Goal: Task Accomplishment & Management: Manage account settings

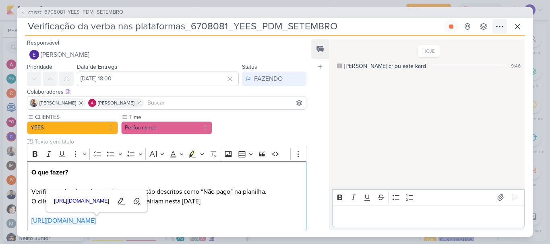
click at [450, 27] on icon at bounding box center [451, 27] width 4 height 4
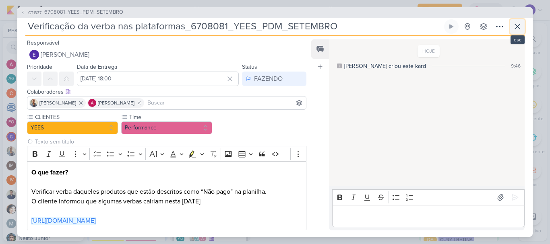
click at [515, 25] on icon at bounding box center [517, 27] width 10 height 10
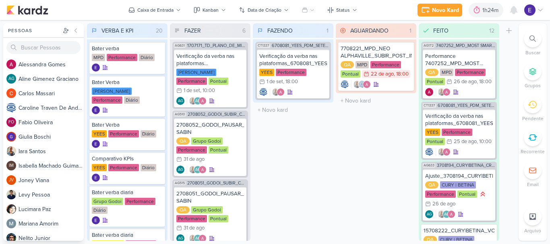
scroll to position [596, 0]
click at [516, 13] on icon at bounding box center [514, 10] width 10 height 10
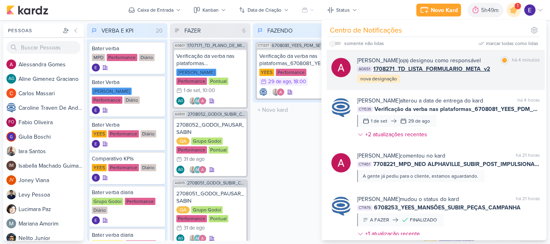
click at [437, 89] on div "[PERSON_NAME] o(a) designou como responsável marcar como lida há 4 minutos AG65…" at bounding box center [435, 70] width 218 height 40
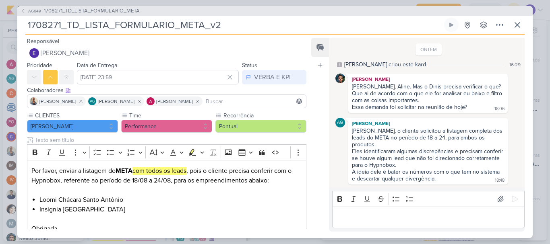
click at [274, 87] on div "Colaboradores Este kard pode ser visível a usuários da sua organização Este kar…" at bounding box center [163, 98] width 292 height 27
click at [272, 82] on div "VERBA E KPI" at bounding box center [272, 77] width 37 height 10
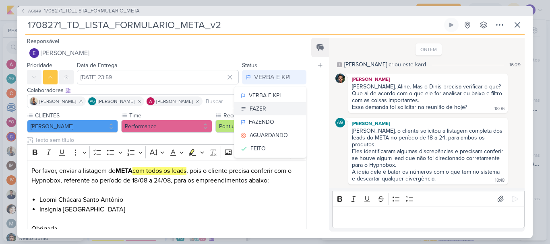
click at [270, 109] on button "FAZER" at bounding box center [270, 108] width 72 height 13
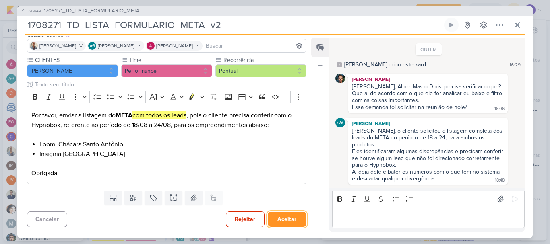
click at [284, 214] on button "Aceitar" at bounding box center [287, 219] width 39 height 15
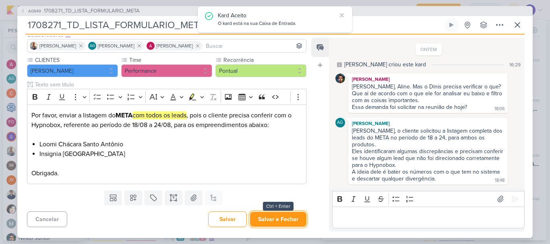
click at [284, 214] on button "Salvar e Fechar" at bounding box center [278, 219] width 56 height 15
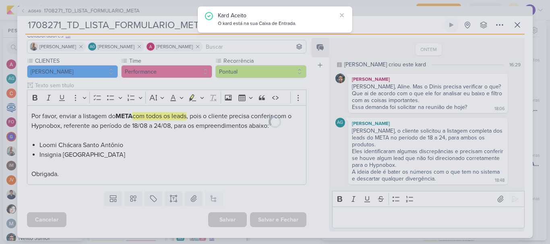
scroll to position [55, 0]
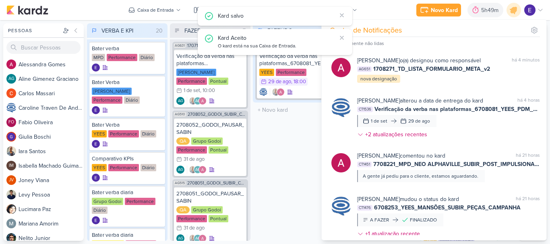
click at [281, 169] on div "FAZENDO 1 Mover Para Esquerda Mover Para Direita [GEOGRAPHIC_DATA] CT1337 67080…" at bounding box center [293, 132] width 80 height 218
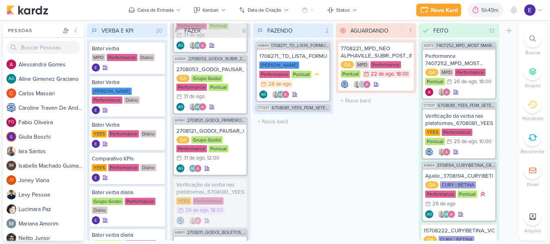
scroll to position [241, 0]
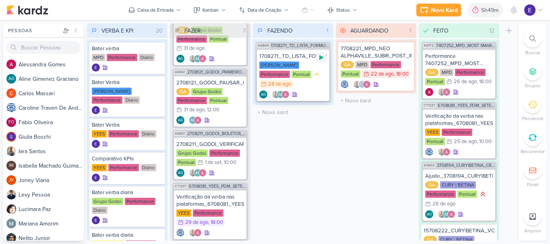
click at [319, 59] on icon at bounding box center [321, 57] width 6 height 6
click at [312, 91] on div "AG AG" at bounding box center [293, 95] width 68 height 8
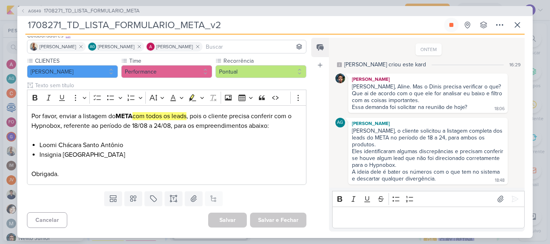
click at [375, 211] on div "Editor editing area: main" at bounding box center [428, 218] width 192 height 22
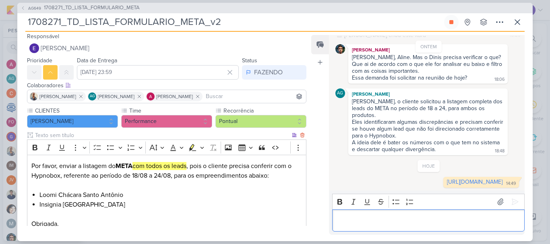
scroll to position [0, 0]
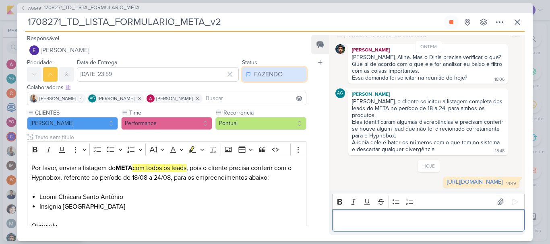
click at [264, 76] on div "FAZENDO" at bounding box center [268, 75] width 29 height 10
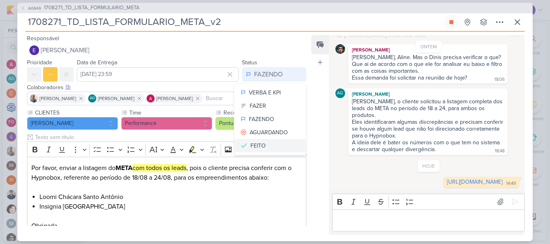
click at [265, 143] on button "FEITO" at bounding box center [270, 145] width 72 height 13
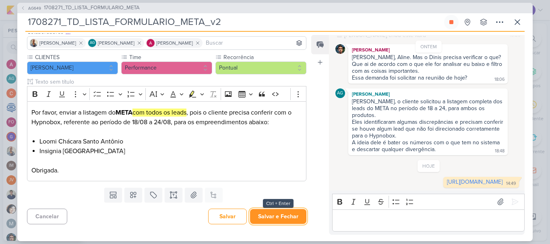
click at [269, 211] on button "Salvar e Fechar" at bounding box center [278, 216] width 56 height 15
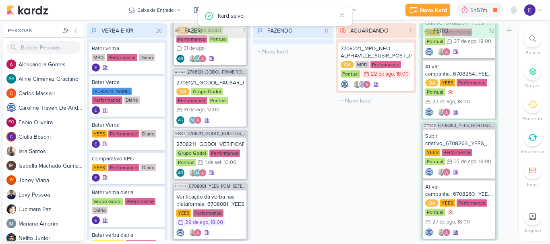
scroll to position [913, 0]
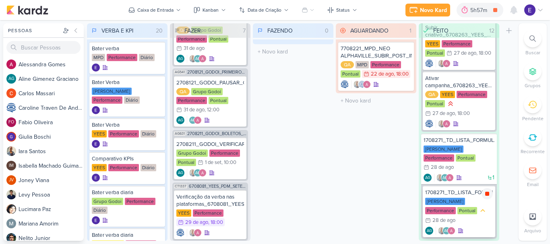
click at [487, 192] on icon at bounding box center [487, 194] width 4 height 4
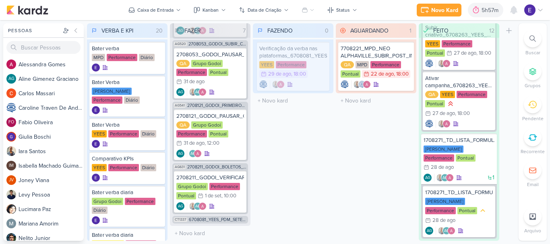
scroll to position [202, 0]
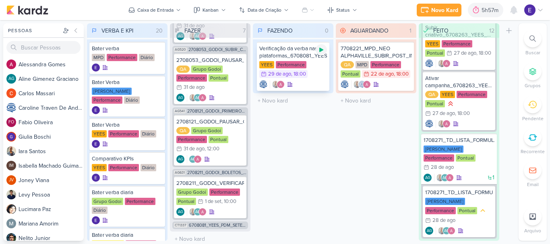
click at [319, 50] on icon at bounding box center [321, 50] width 6 height 6
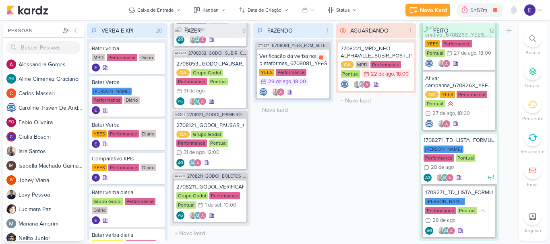
scroll to position [193, 0]
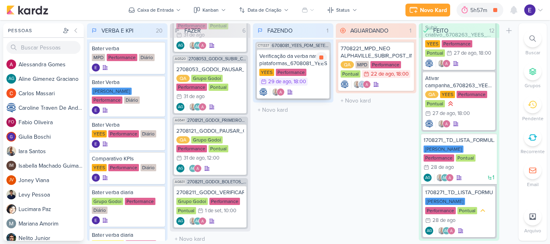
click at [296, 87] on div "Verificação da verba nas plataformas_6708081_YEES_PDM_SETEMBRO [GEOGRAPHIC_DATA…" at bounding box center [293, 73] width 72 height 49
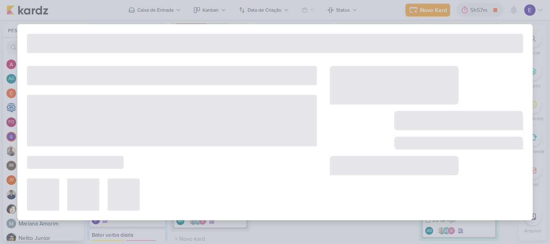
type input "Verificação da verba nas plataformas_6708081_YEES_PDM_SETEMBRO"
type input "[DATE] 18:00"
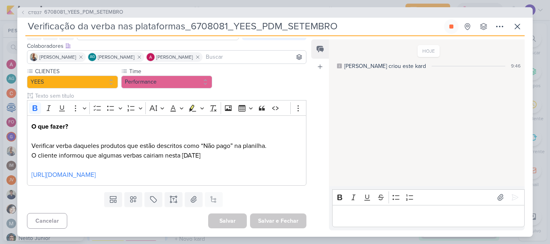
scroll to position [0, 0]
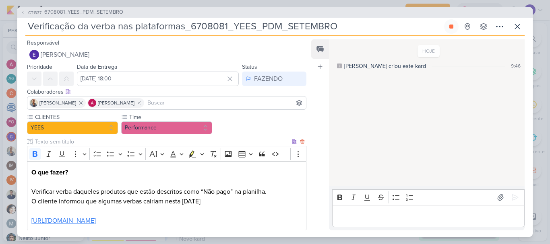
click at [169, 226] on p "[URL][DOMAIN_NAME]" at bounding box center [166, 215] width 270 height 19
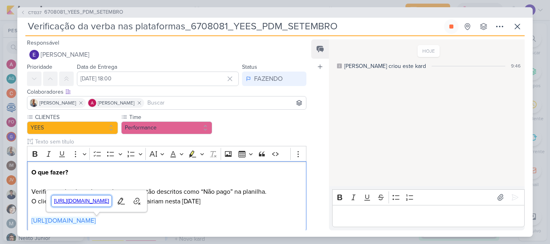
click at [112, 199] on span "[URL][DOMAIN_NAME]" at bounding box center [82, 201] width 60 height 10
click at [375, 145] on div "HOJE [PERSON_NAME] criou este kard 9:46" at bounding box center [426, 113] width 195 height 146
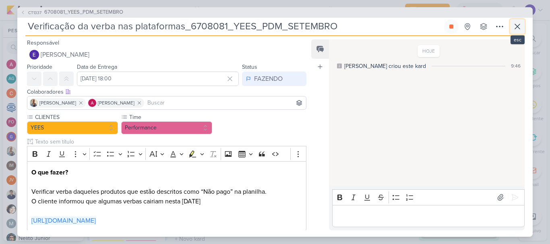
click at [516, 28] on icon at bounding box center [517, 26] width 5 height 5
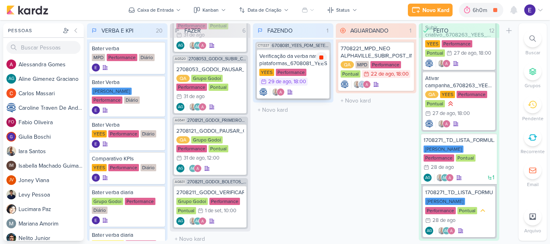
click at [321, 60] on icon at bounding box center [321, 57] width 6 height 6
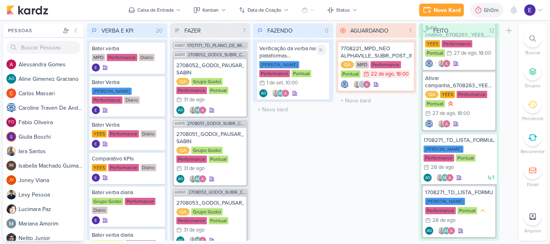
click at [326, 53] on div at bounding box center [320, 49] width 11 height 11
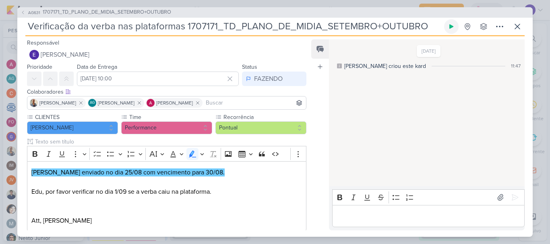
click at [455, 26] on button at bounding box center [451, 26] width 14 height 14
click at [520, 19] on div "AG631 1707171_TD_PLANO_DE_MIDIA_SETEMBRO+OUTUBRO Verificação da verba nas plata…" at bounding box center [274, 122] width 515 height 230
click at [519, 29] on icon at bounding box center [517, 27] width 10 height 10
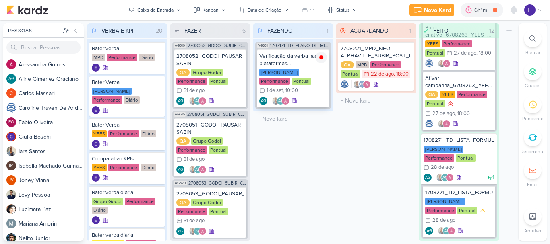
click at [303, 97] on div "AG AG" at bounding box center [293, 101] width 68 height 8
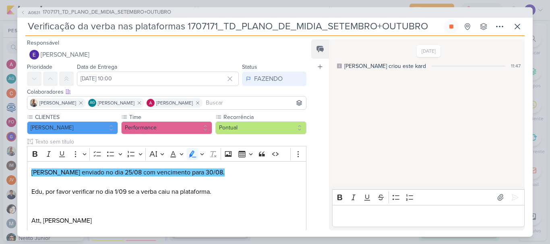
click at [387, 213] on p "Editor editing area: main" at bounding box center [428, 216] width 184 height 10
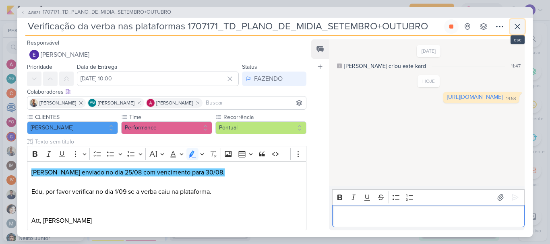
click at [511, 28] on button at bounding box center [517, 26] width 14 height 14
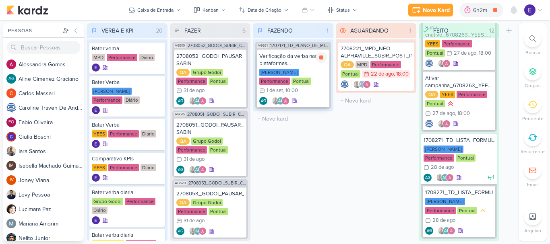
click at [298, 87] on div "1/9 [DATE] 10:00" at bounding box center [278, 91] width 39 height 8
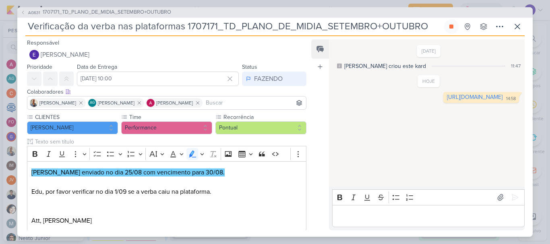
click at [396, 221] on p "Editor editing area: main" at bounding box center [428, 216] width 184 height 10
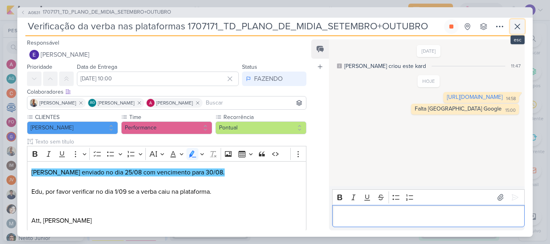
click at [511, 26] on button at bounding box center [517, 26] width 14 height 14
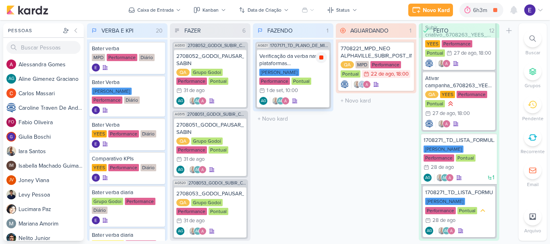
click at [319, 58] on icon at bounding box center [321, 57] width 6 height 6
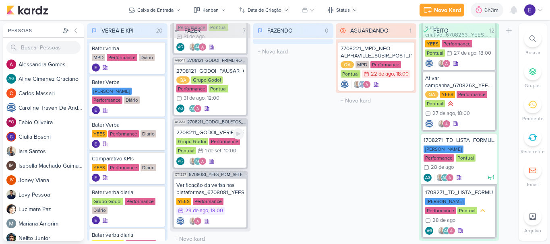
scroll to position [210, 0]
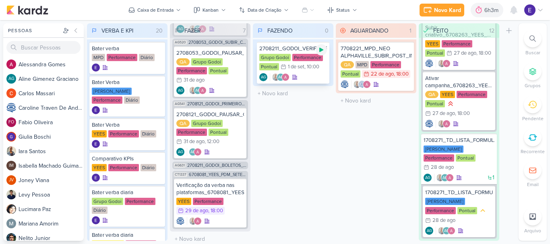
click at [322, 52] on icon at bounding box center [321, 50] width 6 height 6
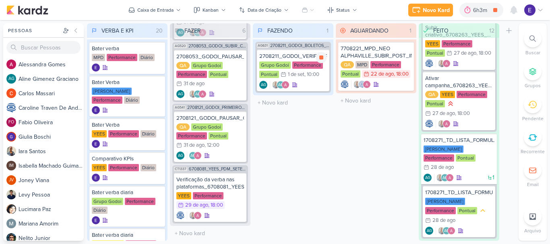
scroll to position [200, 0]
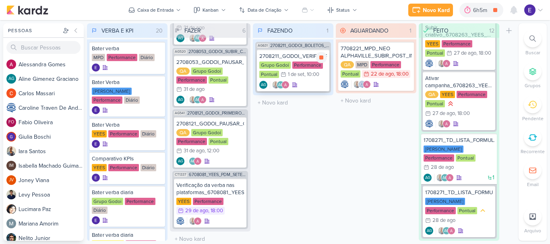
click at [305, 80] on div "2708211_GODOI_VERIFICAR_VERBA Grupo Godoi Performance Pontual 1/9 [DATE] 10:00 …" at bounding box center [293, 70] width 72 height 42
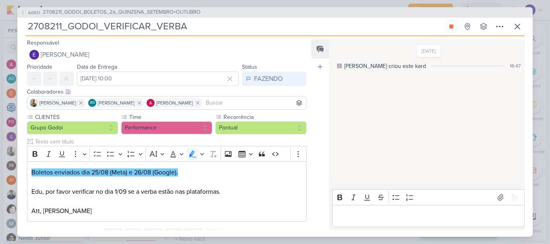
click at [402, 210] on div "Editor editing area: main" at bounding box center [428, 216] width 192 height 22
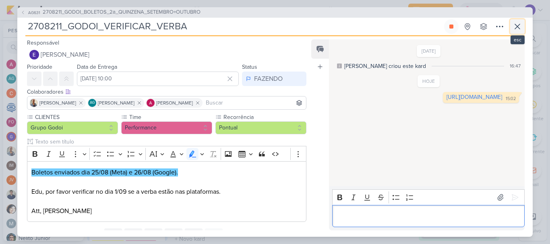
click at [517, 30] on icon at bounding box center [517, 27] width 10 height 10
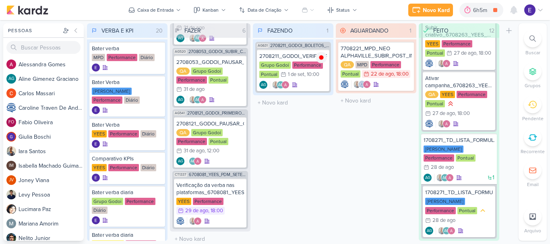
click at [362, 174] on div "AGUARDANDO 1 Mover Para Esquerda Mover Para Direita [GEOGRAPHIC_DATA] 7708221_M…" at bounding box center [376, 132] width 80 height 218
click at [511, 13] on icon at bounding box center [514, 10] width 10 height 10
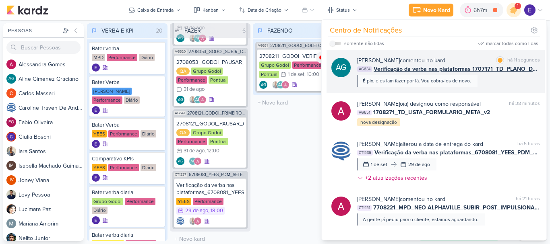
click at [506, 74] on div "[PERSON_NAME] comentou no kard marcar como lida há 11 segundos AG634 Verificaçã…" at bounding box center [448, 71] width 183 height 31
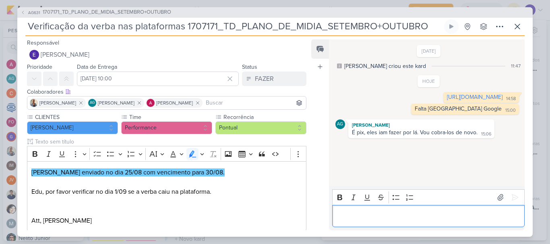
click at [437, 210] on div "Editor editing area: main" at bounding box center [428, 216] width 192 height 22
click at [519, 27] on icon at bounding box center [517, 27] width 10 height 10
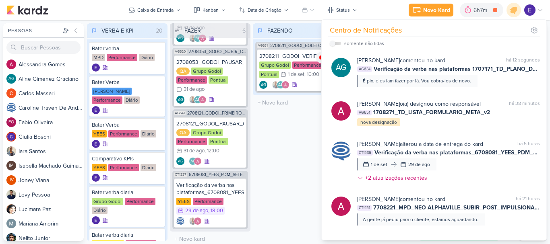
click at [293, 152] on div "FAZENDO 1 Mover Para Esquerda Mover Para Direita [GEOGRAPHIC_DATA] AG631 270821…" at bounding box center [293, 132] width 80 height 218
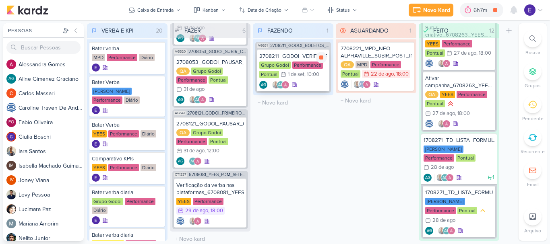
click at [299, 86] on div "AG AG" at bounding box center [293, 85] width 68 height 8
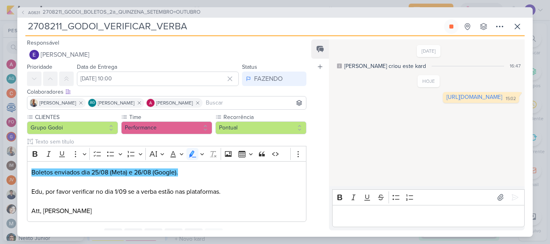
click at [381, 216] on p "Editor editing area: main" at bounding box center [428, 216] width 184 height 10
click at [392, 218] on p "Editor editing area: main" at bounding box center [428, 216] width 184 height 10
click at [515, 28] on icon at bounding box center [517, 27] width 10 height 10
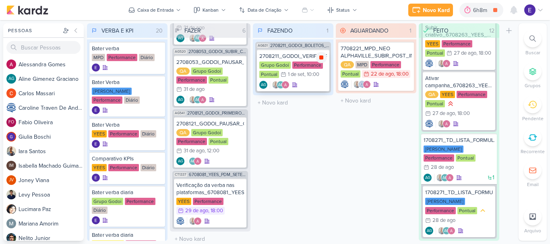
click at [325, 60] on div at bounding box center [320, 57] width 11 height 11
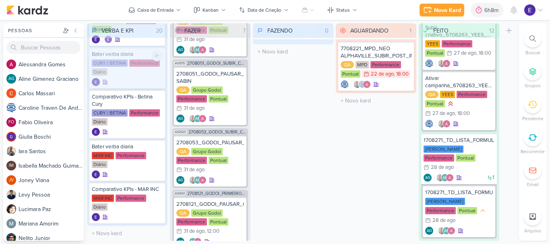
scroll to position [594, 0]
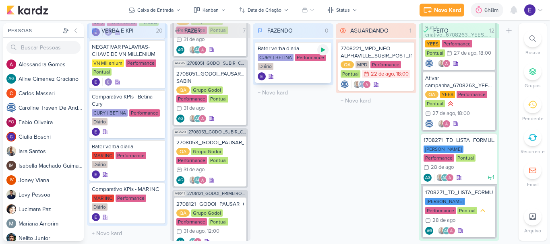
click at [321, 54] on div at bounding box center [322, 49] width 11 height 11
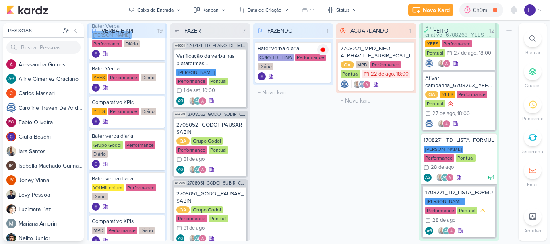
scroll to position [0, 0]
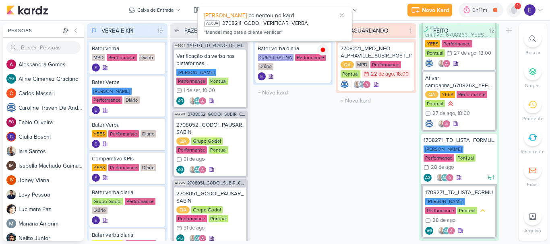
click at [518, 12] on icon at bounding box center [514, 10] width 10 height 10
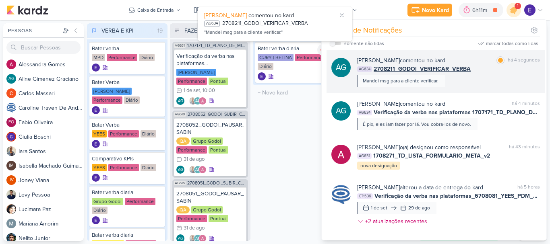
click at [522, 78] on div "[PERSON_NAME] comentou no kard marcar como lida há 4 segundos AG634 2708211_GOD…" at bounding box center [448, 71] width 183 height 31
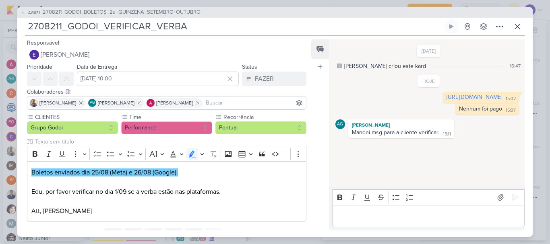
click at [445, 213] on p "Editor editing area: main" at bounding box center [428, 216] width 184 height 10
click at [513, 31] on button at bounding box center [517, 26] width 14 height 14
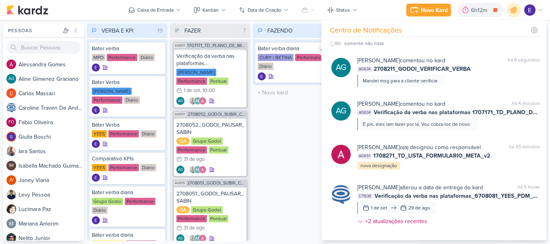
click at [293, 198] on div "FAZENDO 1 Mover Para Esquerda Mover Para Direita [GEOGRAPHIC_DATA] Bater verba …" at bounding box center [293, 132] width 80 height 218
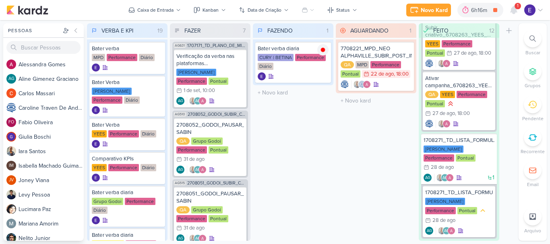
click at [521, 7] on div "Novo Kard Ctrl + k 6h16m Bater verba diaria 0h7m Hoje 6h16m Semana 0h27m Mês 0h…" at bounding box center [474, 10] width 137 height 14
click at [517, 8] on span "1" at bounding box center [518, 6] width 2 height 6
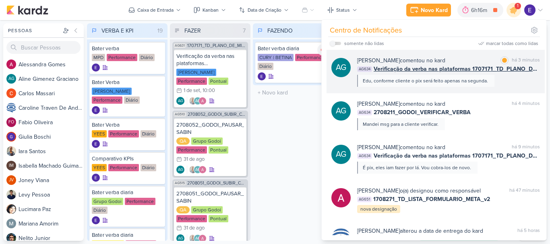
click at [497, 76] on div "[PERSON_NAME] comentou no kard marcar como lida há 3 minutos AG634 Verificação …" at bounding box center [448, 71] width 183 height 31
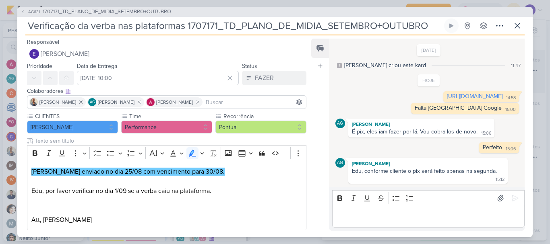
scroll to position [6, 0]
click at [463, 222] on p "Editor editing area: main" at bounding box center [428, 217] width 184 height 10
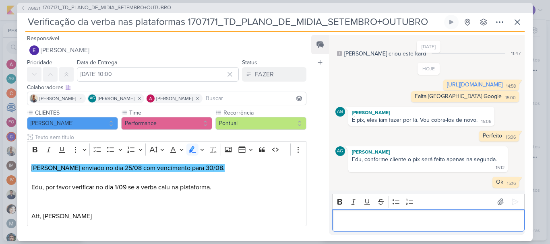
click at [507, 23] on div "Verificação da verba nas plataformas 1707171_TD_PLANO_DE_MIDIA_SETEMBRO+OUTUBRO…" at bounding box center [274, 23] width 499 height 17
click at [513, 22] on icon at bounding box center [517, 22] width 10 height 10
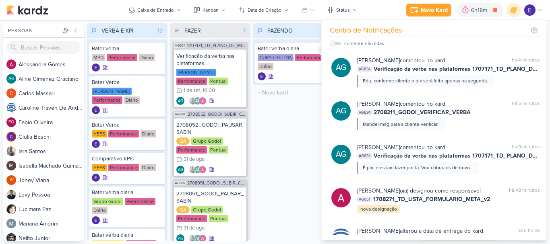
click at [300, 140] on div "FAZENDO 1 Mover Para Esquerda Mover Para Direita [GEOGRAPHIC_DATA] Bater verba …" at bounding box center [293, 132] width 80 height 218
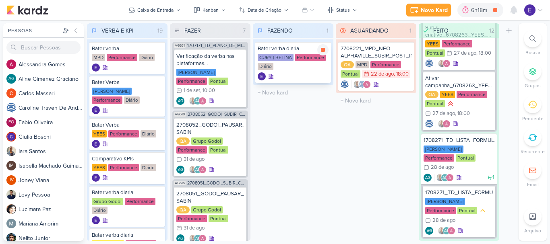
click at [324, 53] on icon at bounding box center [323, 50] width 6 height 6
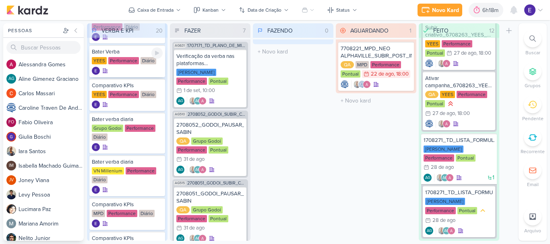
scroll to position [80, 0]
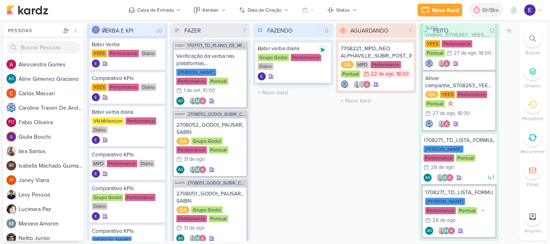
click at [321, 49] on icon at bounding box center [323, 50] width 6 height 6
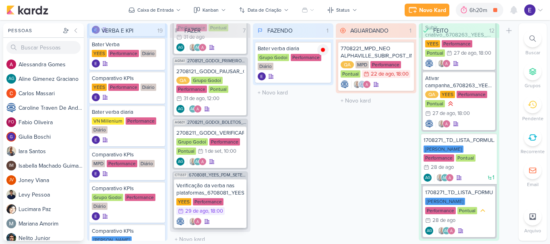
scroll to position [253, 0]
click at [224, 198] on div "YEES Performance 29/8 [DATE] 18:00" at bounding box center [210, 207] width 68 height 18
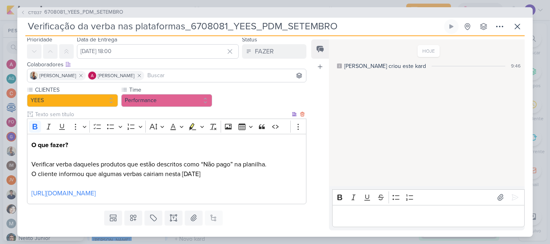
scroll to position [40, 0]
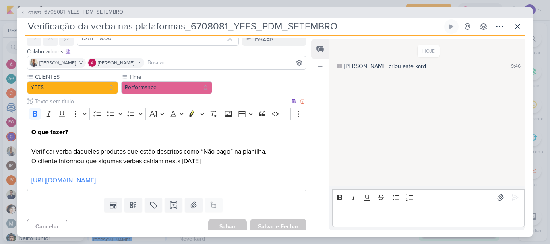
click at [96, 185] on link "[URL][DOMAIN_NAME]" at bounding box center [63, 181] width 64 height 8
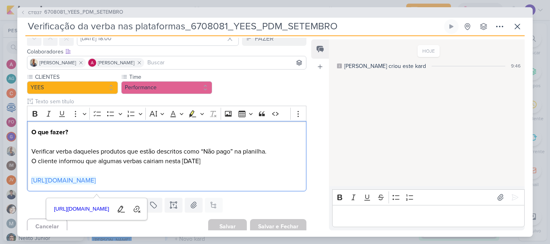
click at [372, 208] on div "Editor editing area: main" at bounding box center [428, 216] width 192 height 22
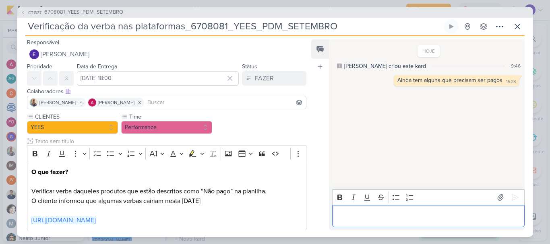
scroll to position [0, 0]
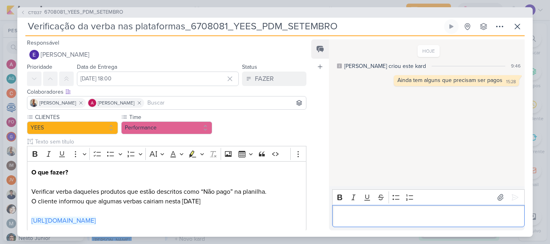
click at [195, 104] on input at bounding box center [225, 103] width 159 height 10
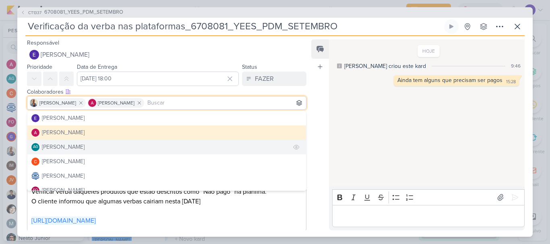
click at [140, 153] on button "AG [PERSON_NAME]" at bounding box center [166, 147] width 278 height 14
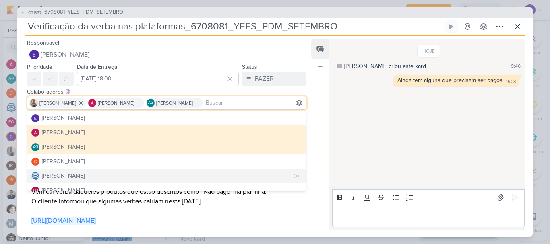
click at [114, 172] on button "[PERSON_NAME]" at bounding box center [166, 176] width 278 height 14
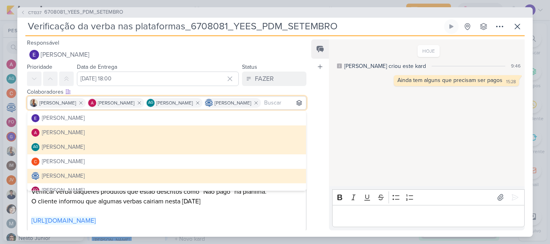
click at [336, 128] on div "HOJE [PERSON_NAME] criou este kard 9:46 Ainda tem alguns que precisam ser pagos…" at bounding box center [426, 113] width 195 height 146
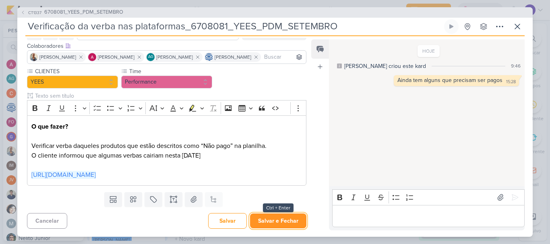
click at [286, 219] on button "Salvar e Fechar" at bounding box center [278, 221] width 56 height 15
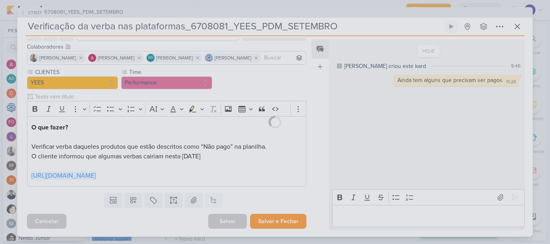
scroll to position [66, 0]
